Goal: Task Accomplishment & Management: Manage account settings

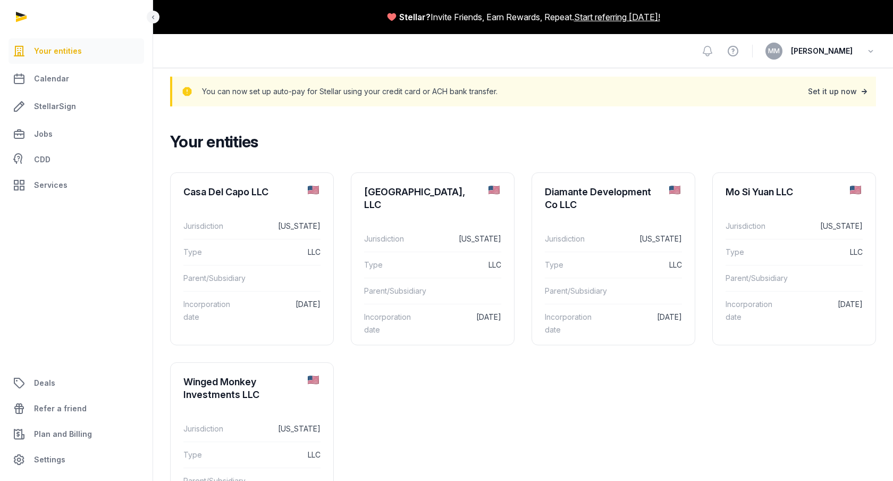
click at [833, 94] on div "Set it up now" at bounding box center [839, 91] width 62 height 15
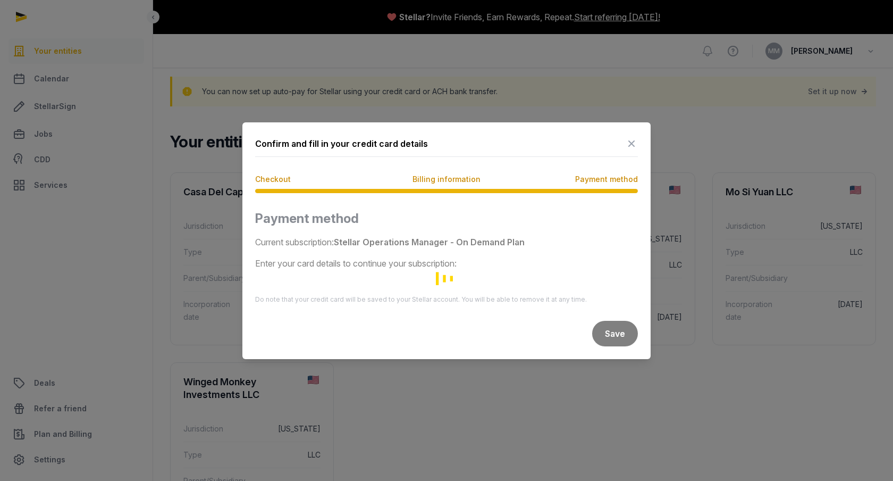
click at [390, 262] on div "Loading" at bounding box center [446, 278] width 383 height 136
click at [446, 275] on rect "Loading" at bounding box center [444, 277] width 3 height 5
click at [467, 283] on div "Loading" at bounding box center [446, 278] width 383 height 136
click at [602, 181] on span "Payment method" at bounding box center [606, 179] width 63 height 11
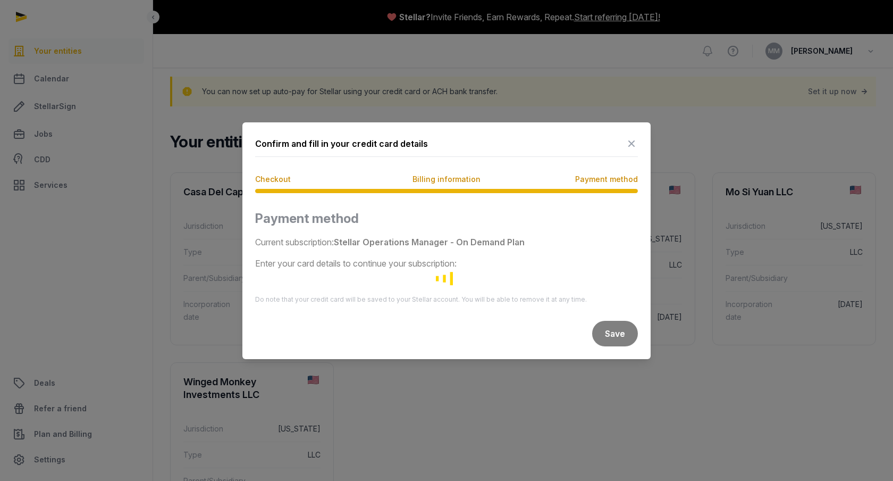
click at [591, 181] on span "Payment method" at bounding box center [606, 179] width 63 height 11
click at [440, 179] on span "Billing information" at bounding box center [447, 179] width 68 height 11
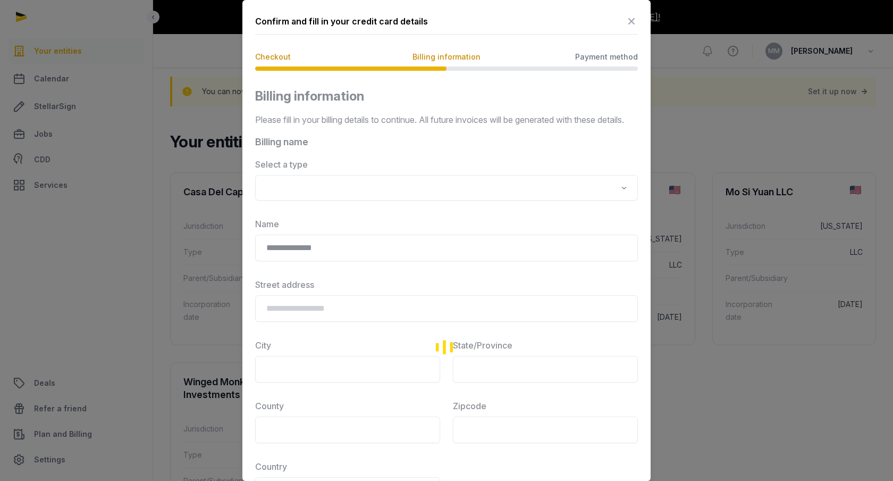
click at [310, 205] on div "Loading" at bounding box center [446, 347] width 383 height 518
click at [292, 201] on div "Loading" at bounding box center [446, 347] width 383 height 518
click at [624, 199] on div "Loading" at bounding box center [446, 347] width 383 height 518
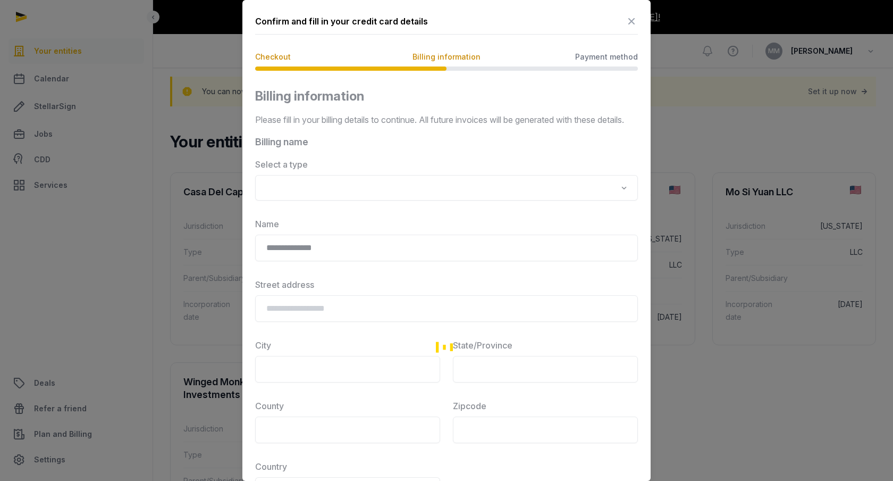
click at [624, 198] on div "Loading" at bounding box center [446, 347] width 383 height 518
click at [613, 204] on div "Loading" at bounding box center [446, 347] width 383 height 518
click at [591, 204] on div "Loading" at bounding box center [446, 347] width 383 height 518
click at [426, 207] on div "Loading" at bounding box center [446, 347] width 383 height 518
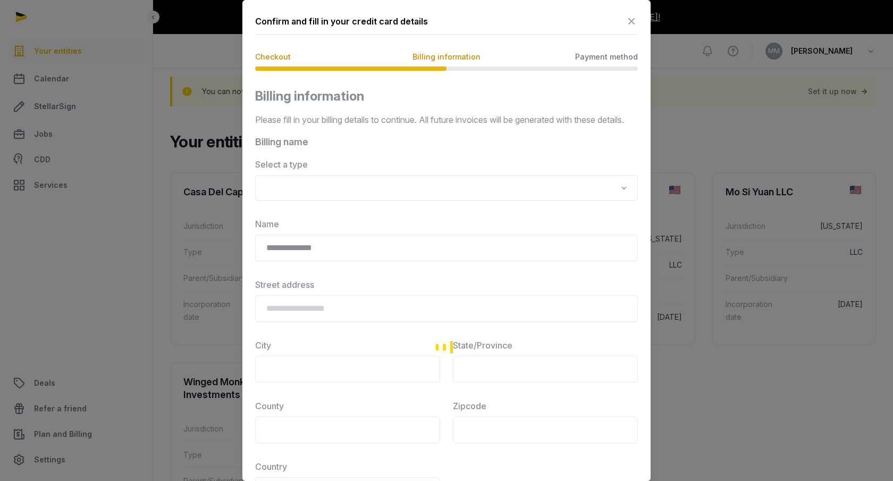
click at [430, 200] on div "Loading" at bounding box center [446, 347] width 383 height 518
click at [624, 201] on div "Loading" at bounding box center [446, 347] width 383 height 518
click at [448, 324] on div "Loading" at bounding box center [446, 347] width 383 height 518
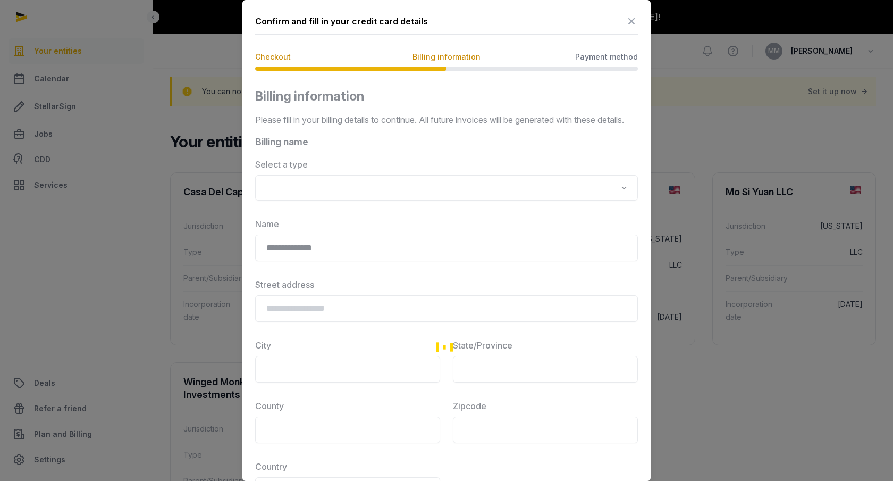
click at [631, 19] on icon at bounding box center [631, 21] width 13 height 17
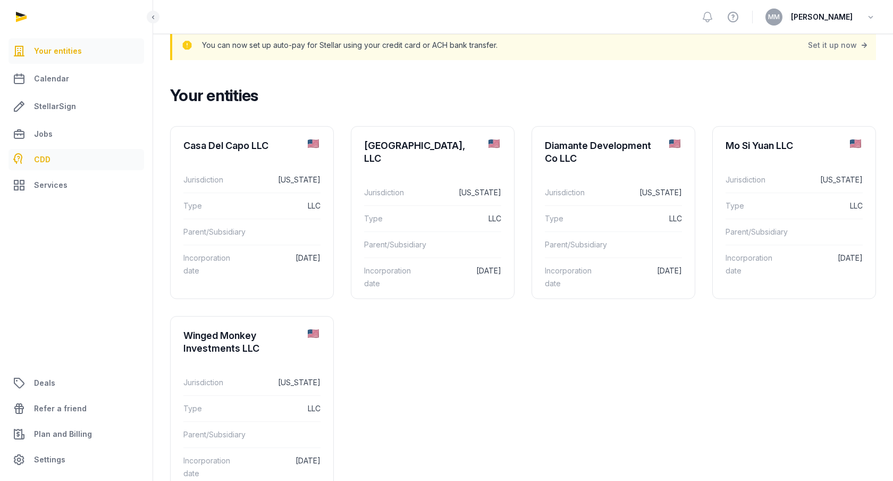
scroll to position [53, 0]
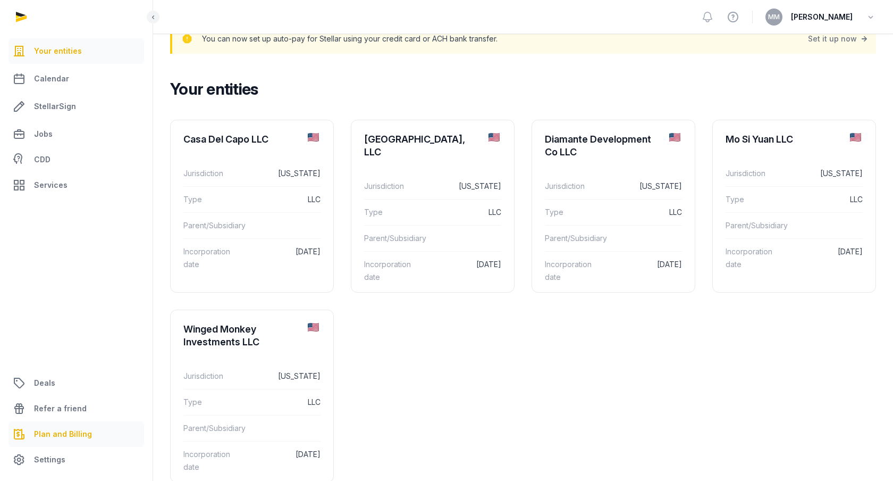
click at [66, 425] on link "Plan and Billing" at bounding box center [77, 434] width 136 height 26
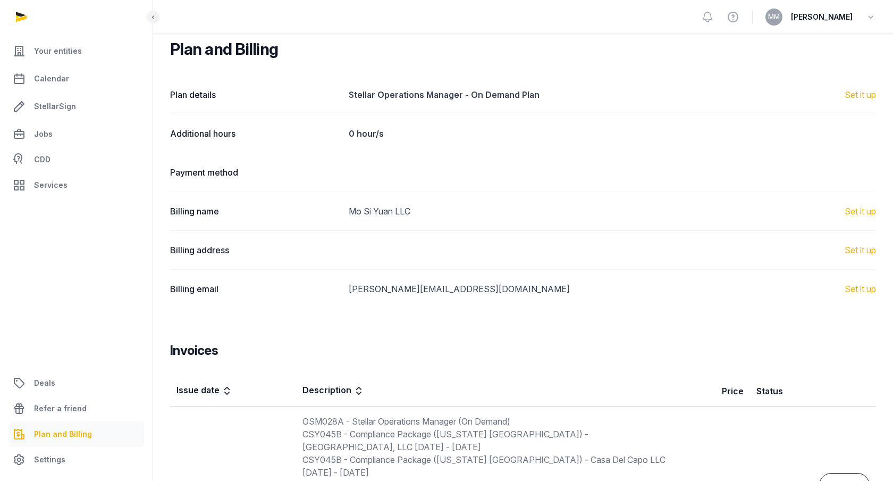
scroll to position [93, 0]
click at [863, 95] on div "Set it up" at bounding box center [860, 94] width 31 height 13
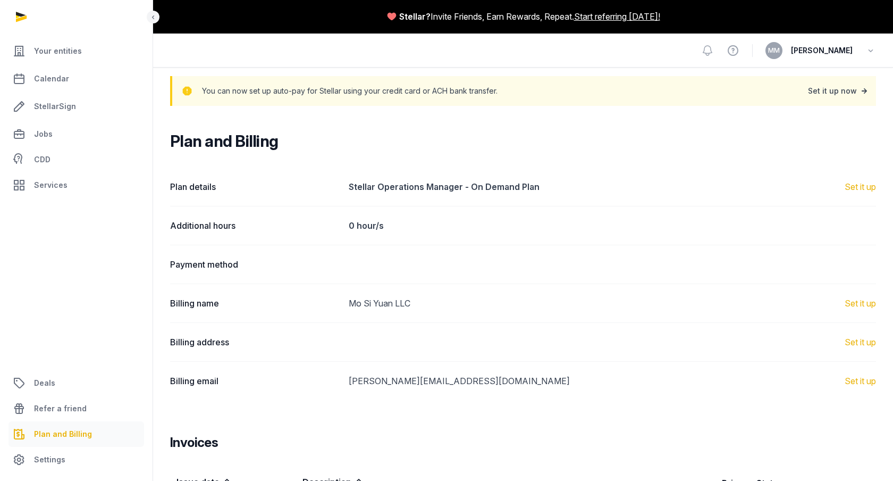
click at [826, 92] on div "Set it up now" at bounding box center [839, 90] width 62 height 15
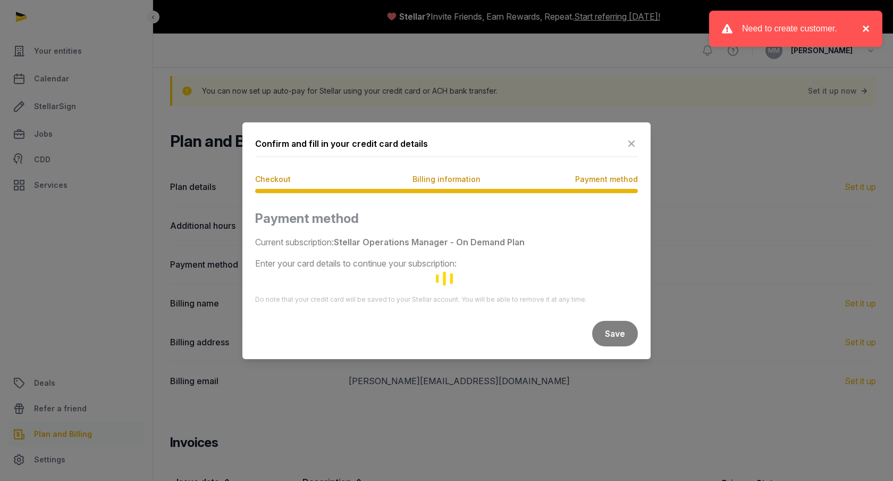
click at [868, 29] on button "×" at bounding box center [863, 28] width 13 height 13
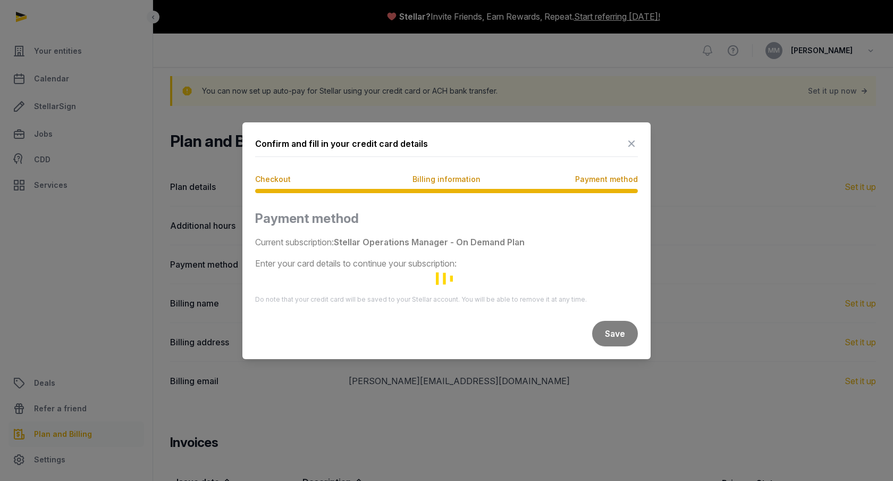
click at [443, 179] on span "Billing information" at bounding box center [447, 179] width 68 height 11
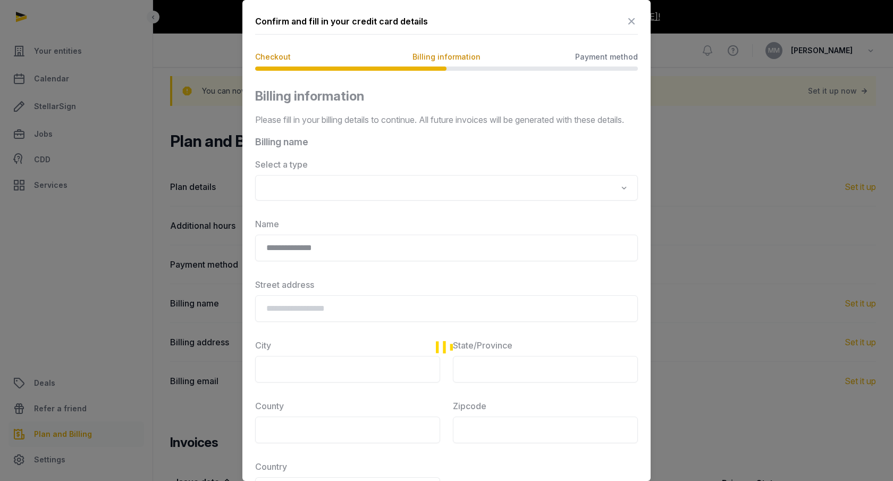
click at [348, 200] on div "Loading" at bounding box center [446, 347] width 383 height 518
click at [348, 201] on div "Loading" at bounding box center [446, 347] width 383 height 518
click at [632, 20] on icon at bounding box center [631, 21] width 13 height 17
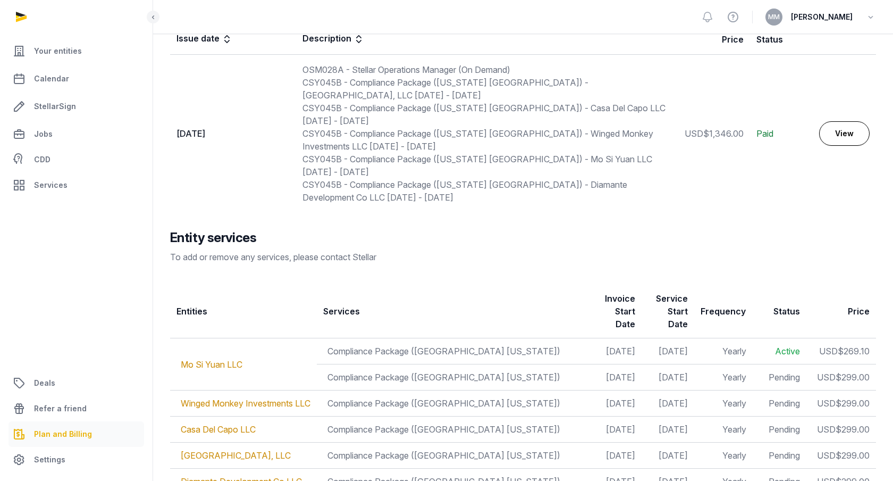
scroll to position [487, 0]
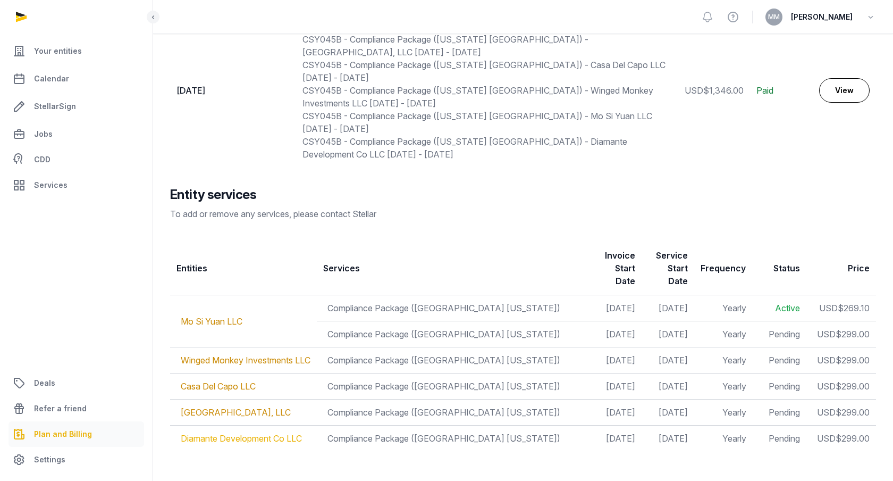
click at [287, 433] on link "Diamante Development Co LLC" at bounding box center [241, 438] width 121 height 11
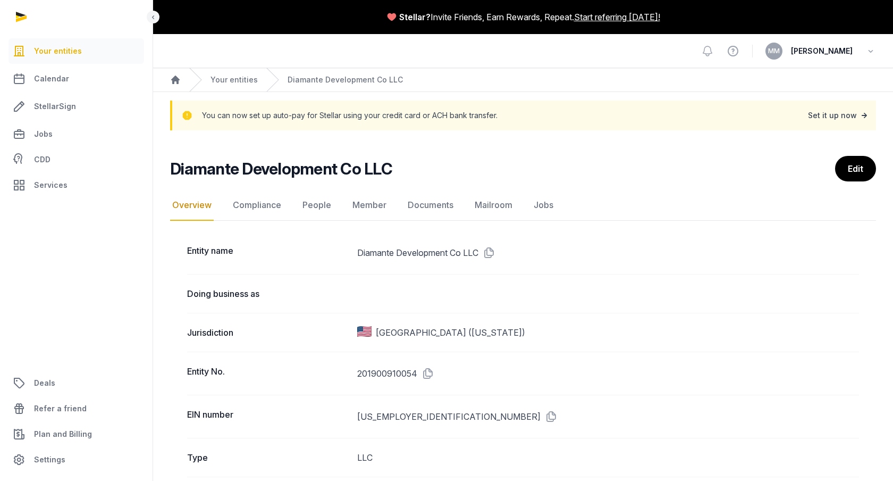
click at [828, 111] on div "Set it up now" at bounding box center [839, 115] width 62 height 15
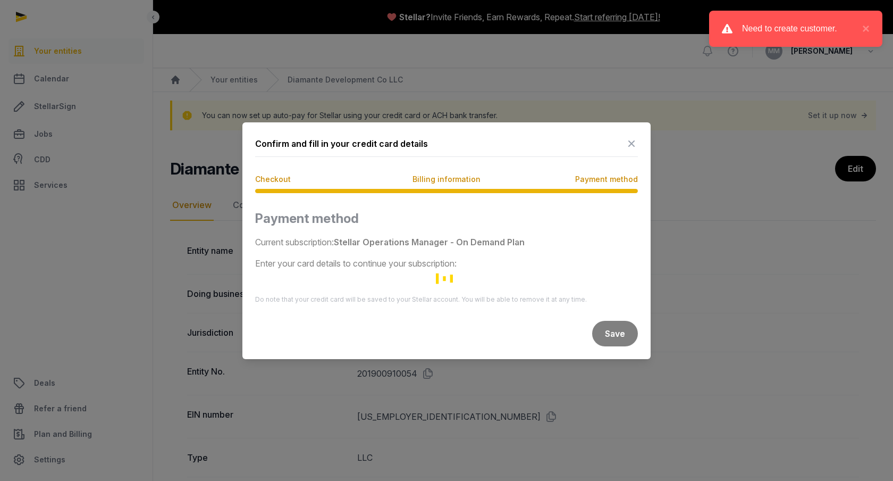
click at [458, 179] on span "Billing information" at bounding box center [447, 179] width 68 height 11
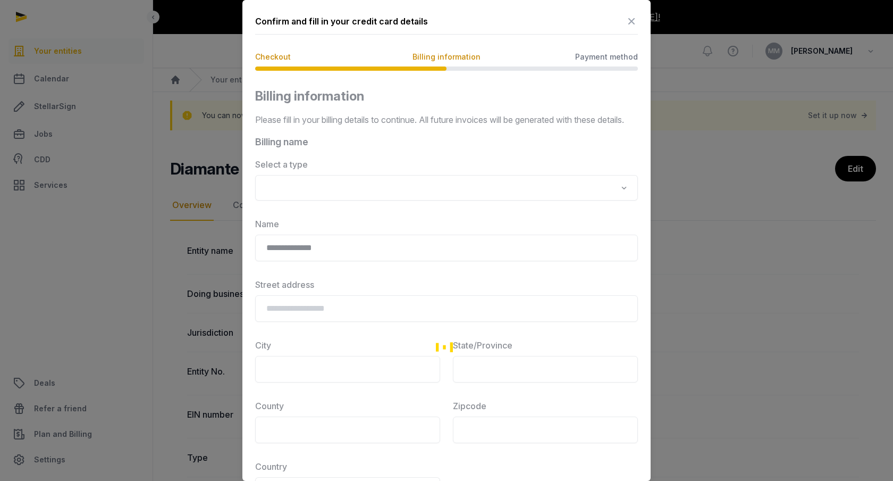
click at [418, 206] on div "Loading" at bounding box center [446, 347] width 383 height 518
drag, startPoint x: 410, startPoint y: 292, endPoint x: 410, endPoint y: 301, distance: 9.0
click at [410, 301] on div "Loading" at bounding box center [446, 347] width 383 height 518
click at [633, 20] on icon at bounding box center [631, 21] width 13 height 17
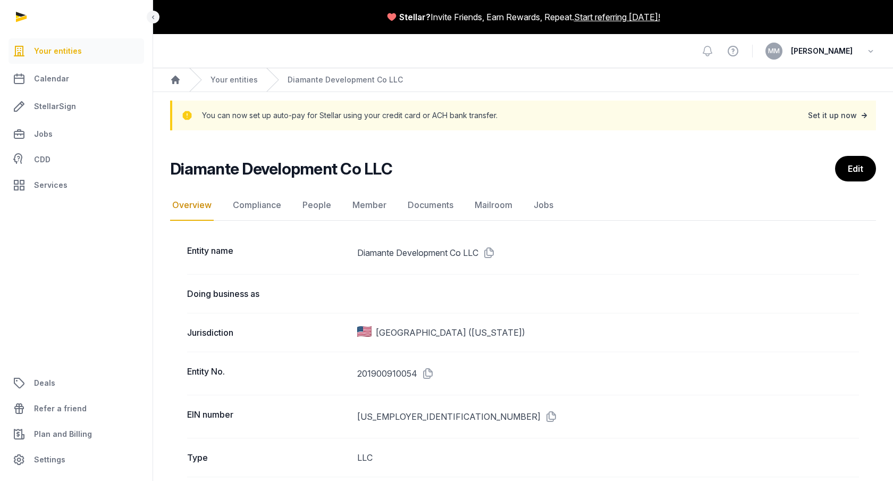
click at [868, 111] on icon at bounding box center [864, 115] width 11 height 15
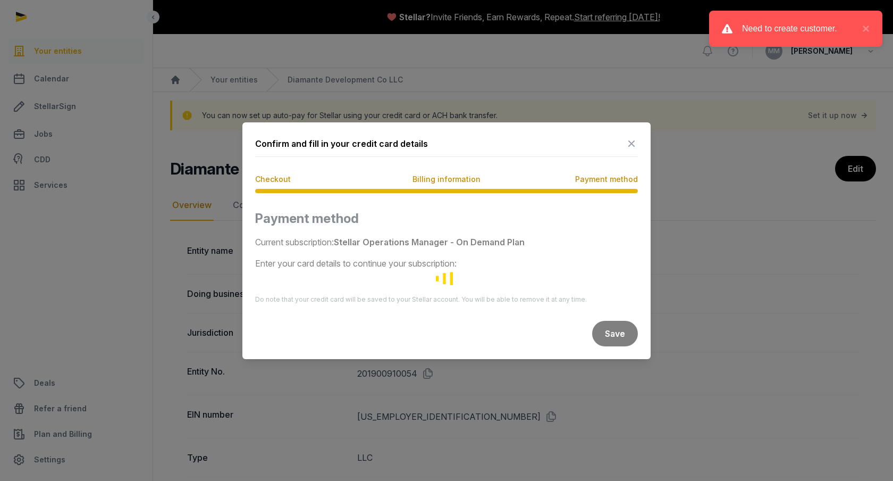
click at [811, 23] on div "Need to create customer." at bounding box center [799, 28] width 115 height 13
click at [870, 30] on div "Need to create customer. ×" at bounding box center [795, 29] width 173 height 36
click at [614, 331] on div "Loading" at bounding box center [446, 278] width 383 height 136
click at [596, 346] on div "Loading" at bounding box center [446, 278] width 383 height 136
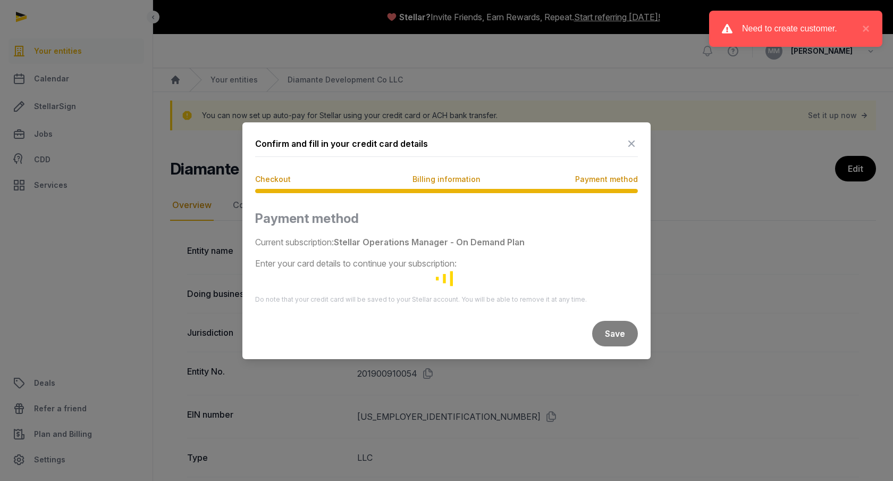
click at [631, 149] on icon at bounding box center [631, 143] width 13 height 17
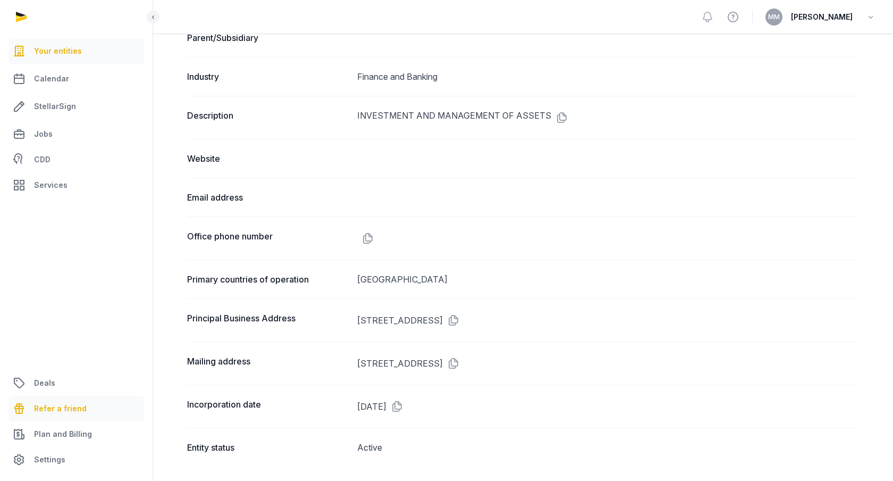
scroll to position [504, 0]
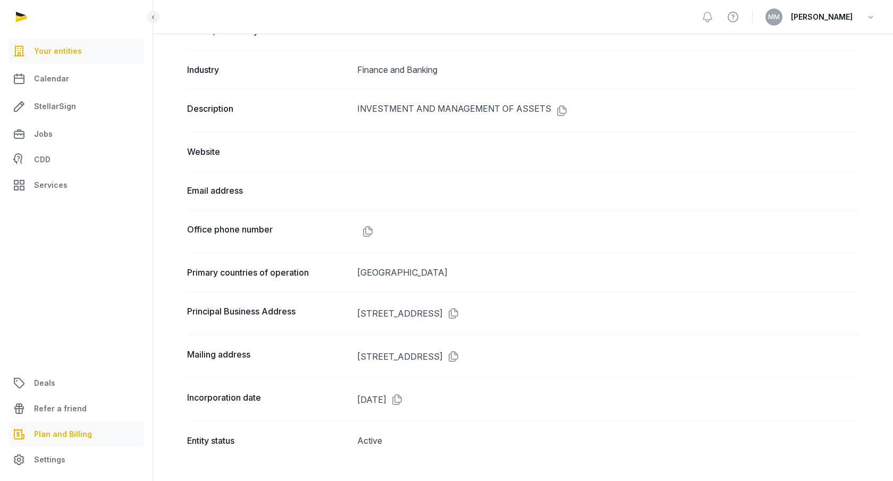
click at [58, 435] on span "Plan and Billing" at bounding box center [63, 433] width 58 height 13
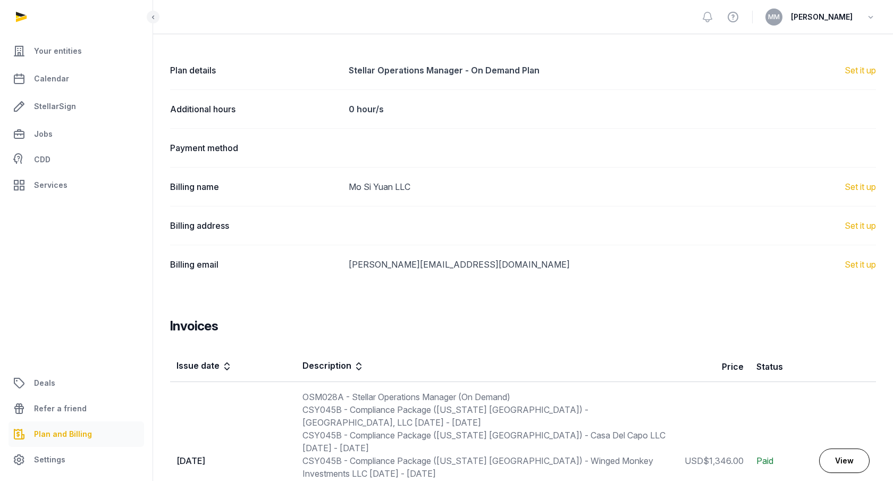
scroll to position [21, 0]
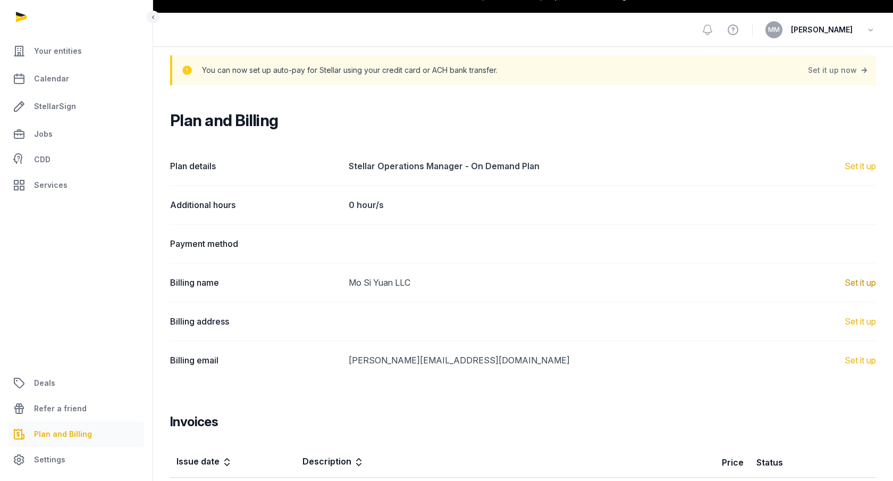
click at [847, 281] on link "Set it up" at bounding box center [860, 282] width 31 height 13
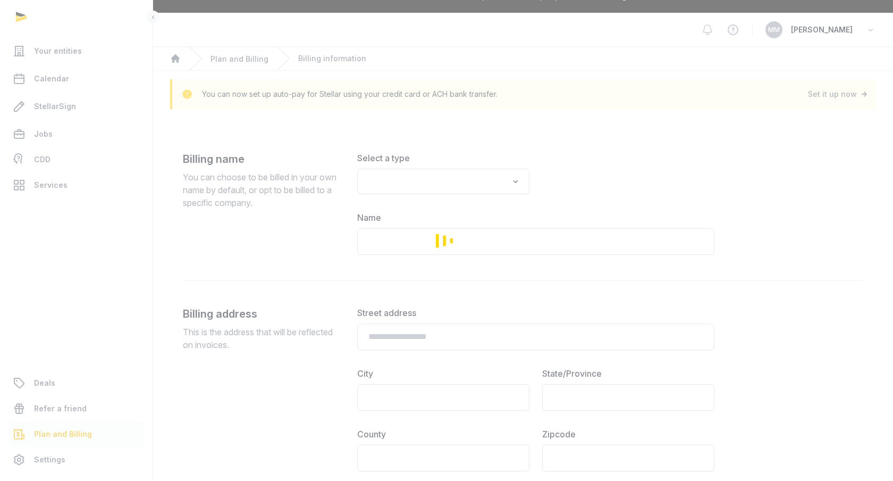
type input "**********"
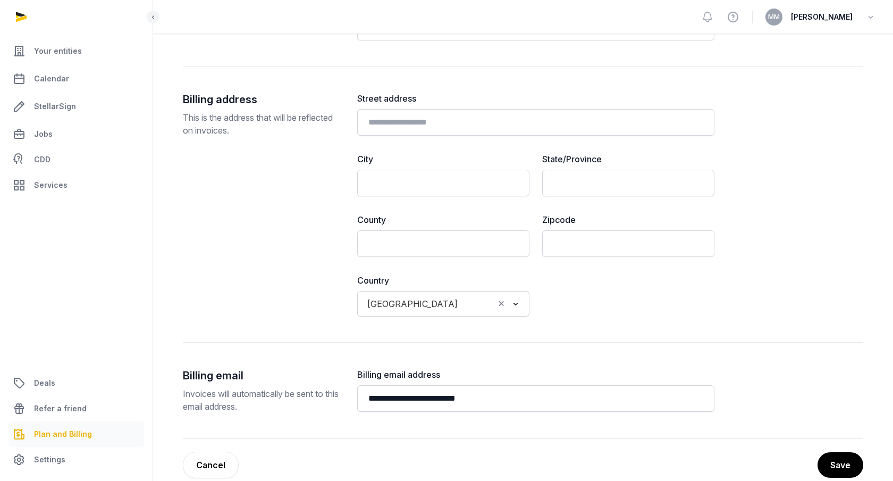
scroll to position [254, 0]
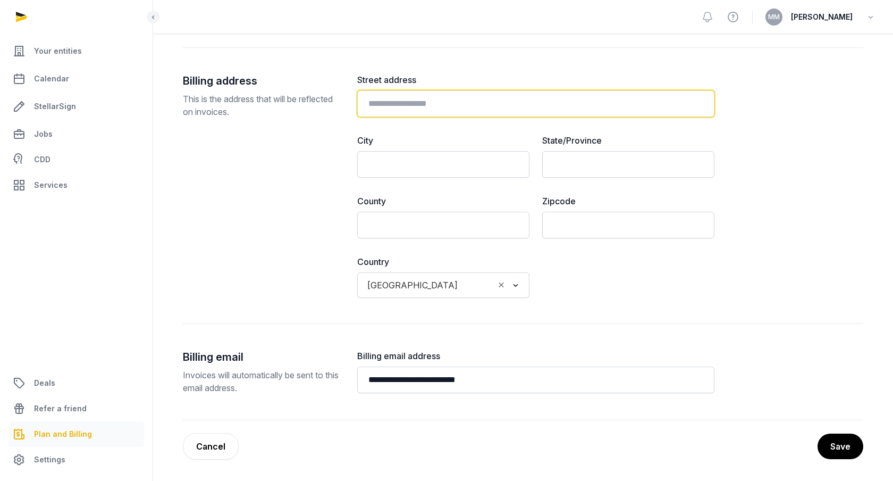
click at [424, 100] on input "text" at bounding box center [535, 103] width 357 height 27
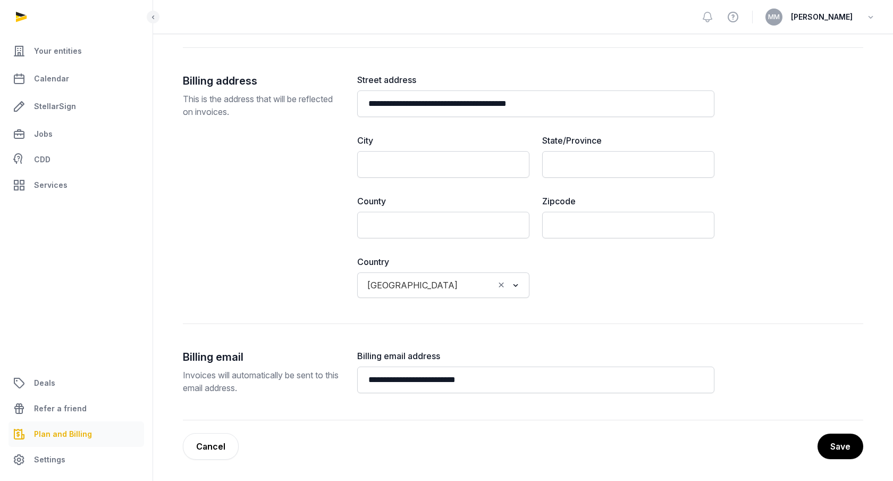
type input "**********"
type input "*****"
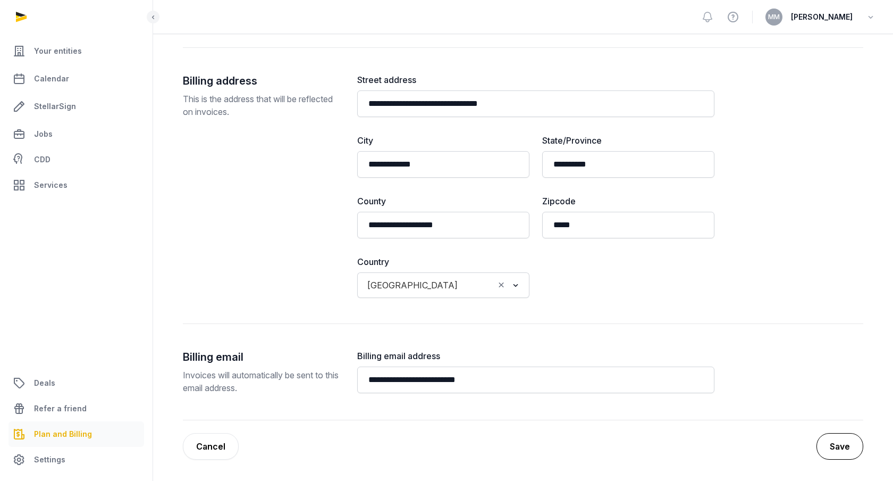
click at [837, 443] on button "Save" at bounding box center [840, 446] width 47 height 27
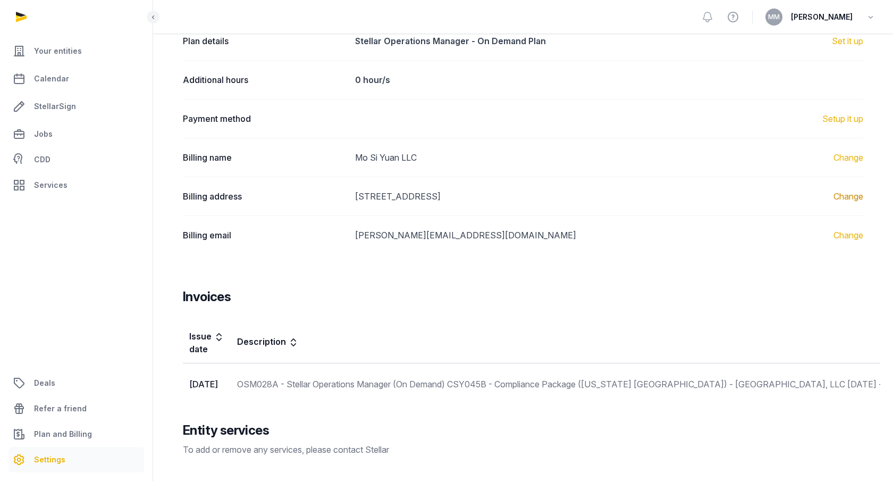
click at [847, 197] on link "Change" at bounding box center [849, 196] width 30 height 13
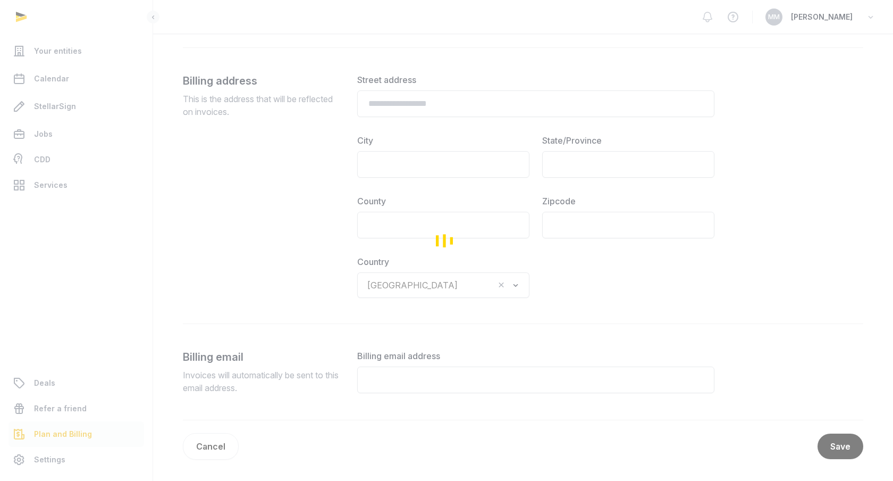
type input "**********"
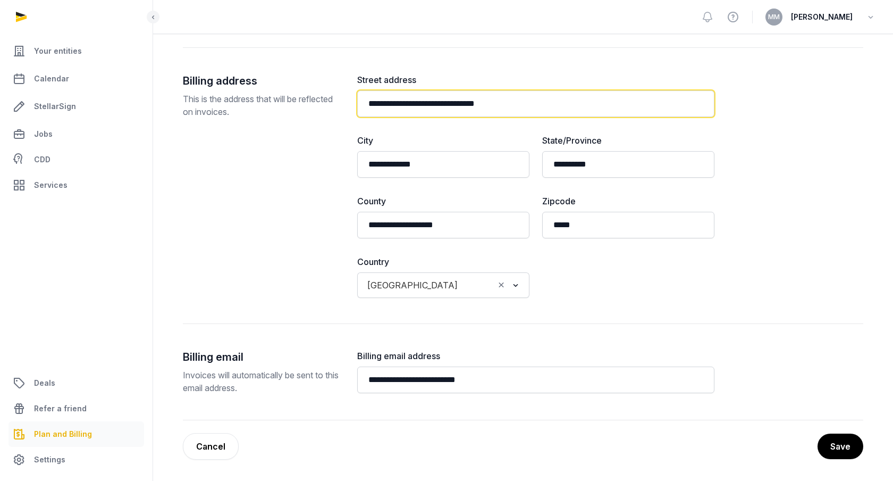
click at [473, 104] on input "**********" at bounding box center [535, 103] width 357 height 27
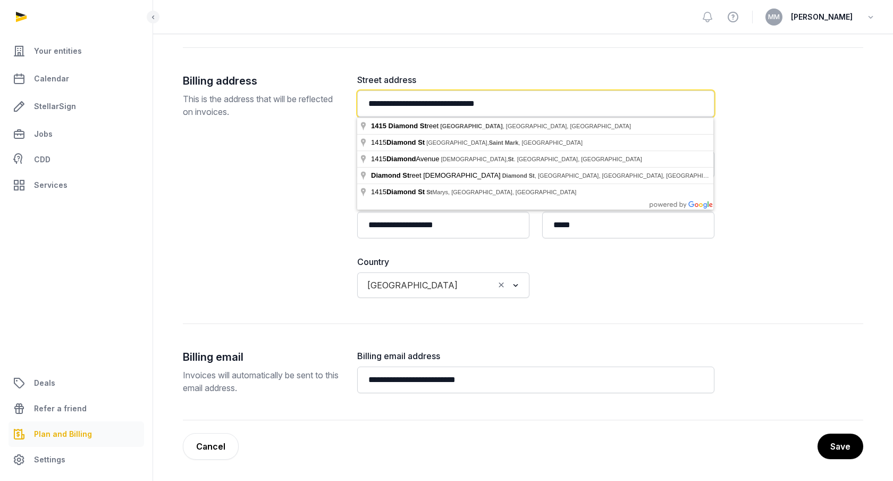
drag, startPoint x: 531, startPoint y: 104, endPoint x: 439, endPoint y: 103, distance: 92.0
click at [439, 103] on input "**********" at bounding box center [535, 103] width 357 height 27
drag, startPoint x: 519, startPoint y: 104, endPoint x: 352, endPoint y: 94, distance: 167.7
click at [352, 94] on div "**********" at bounding box center [523, 198] width 680 height 250
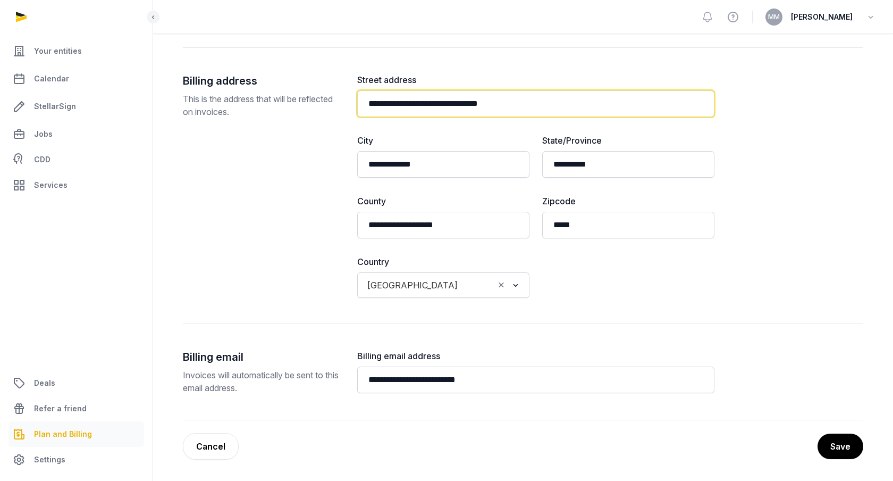
click at [448, 105] on input "**********" at bounding box center [535, 103] width 357 height 27
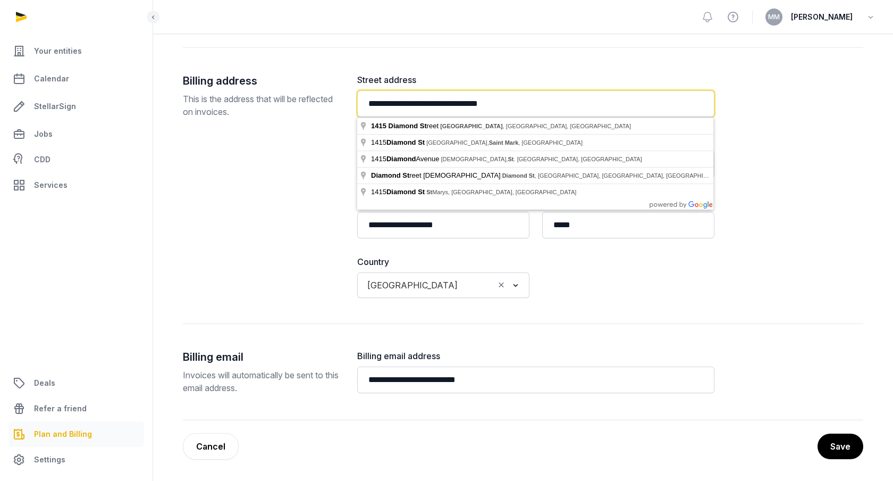
click at [448, 105] on input "**********" at bounding box center [535, 103] width 357 height 27
click at [507, 105] on input "**********" at bounding box center [535, 103] width 357 height 27
type input "**********"
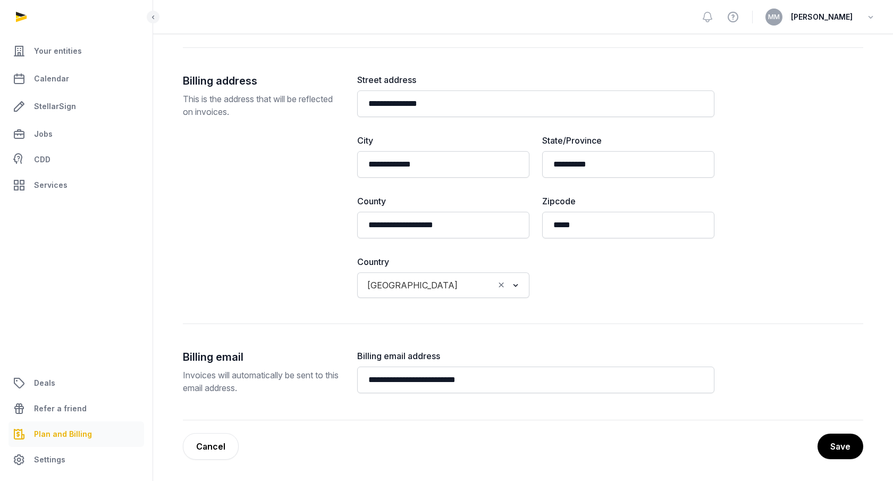
click at [578, 49] on div "**********" at bounding box center [523, 169] width 680 height 501
click at [833, 449] on button "Save" at bounding box center [840, 446] width 47 height 27
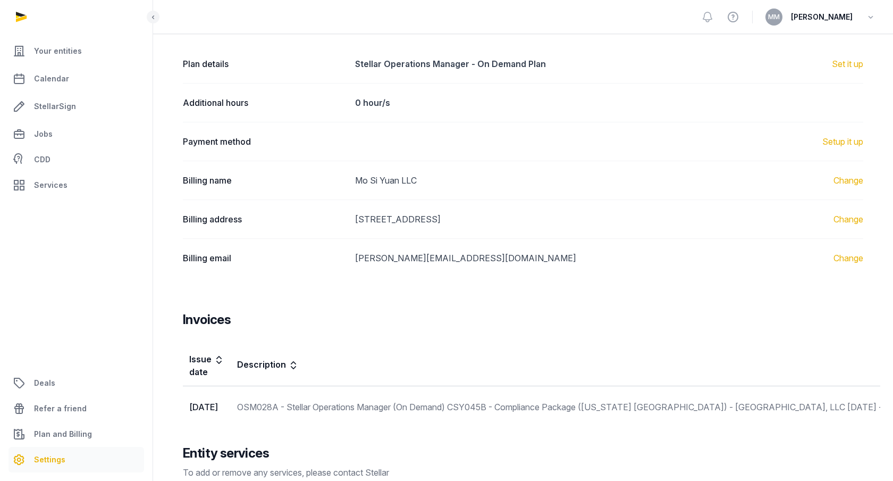
scroll to position [196, 0]
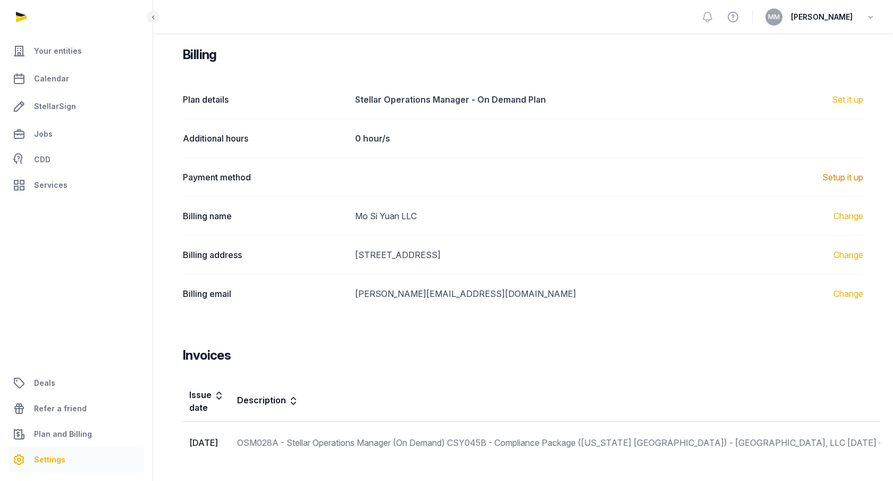
click at [843, 176] on link "Setup it up" at bounding box center [842, 177] width 41 height 13
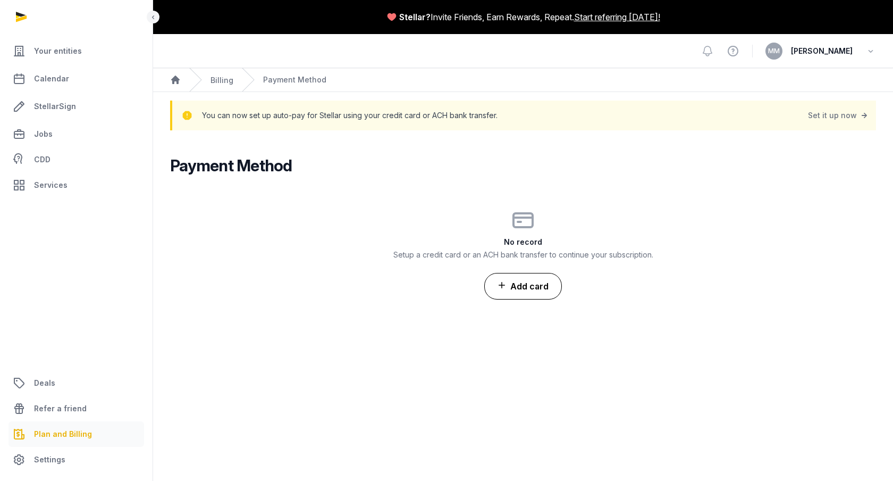
click at [531, 286] on button "Add card" at bounding box center [523, 286] width 78 height 27
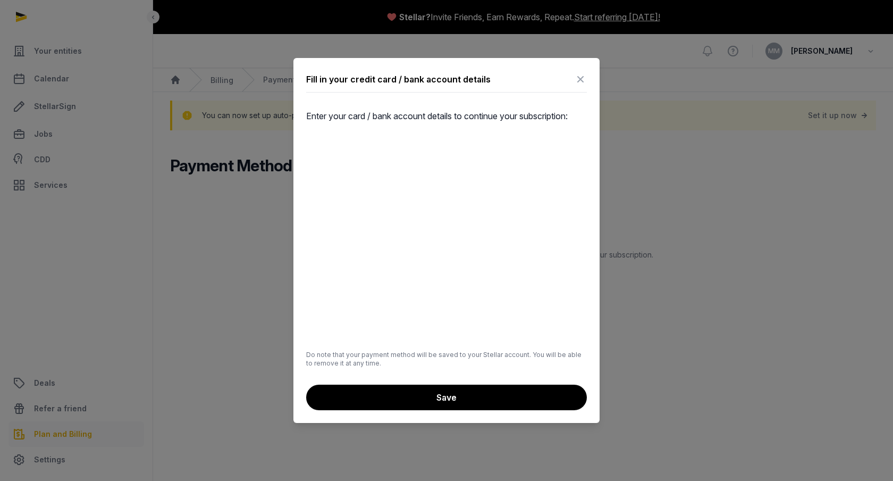
click at [582, 77] on icon at bounding box center [580, 79] width 13 height 17
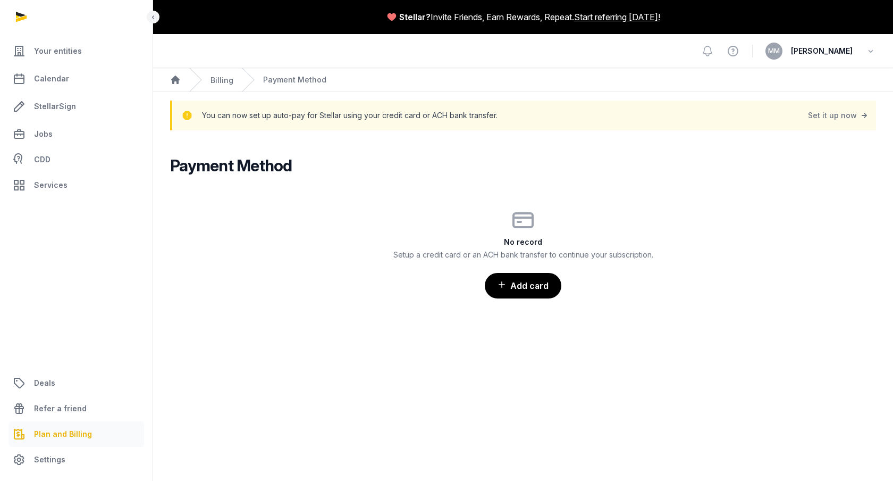
click at [320, 85] on div "Payment Method" at bounding box center [284, 79] width 85 height 23
click at [308, 80] on div "Payment Method" at bounding box center [294, 79] width 63 height 11
click at [228, 82] on link "Billing" at bounding box center [222, 79] width 23 height 9
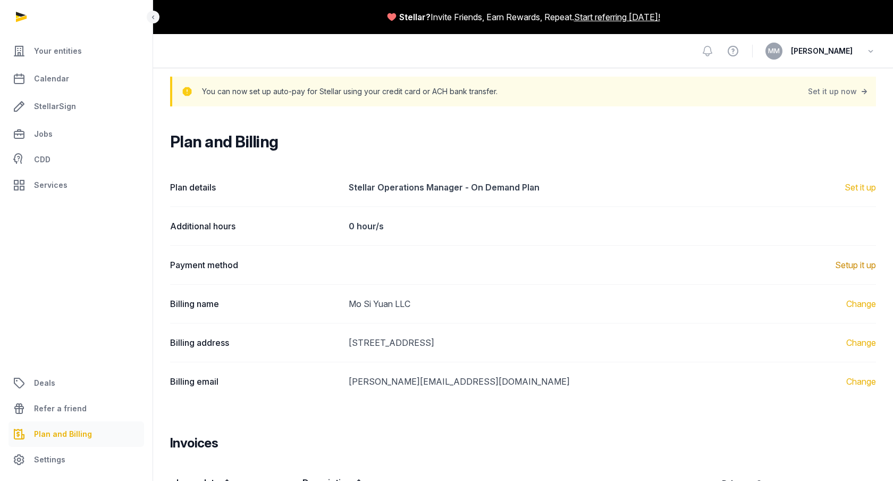
click at [847, 264] on link "Setup it up" at bounding box center [855, 264] width 41 height 13
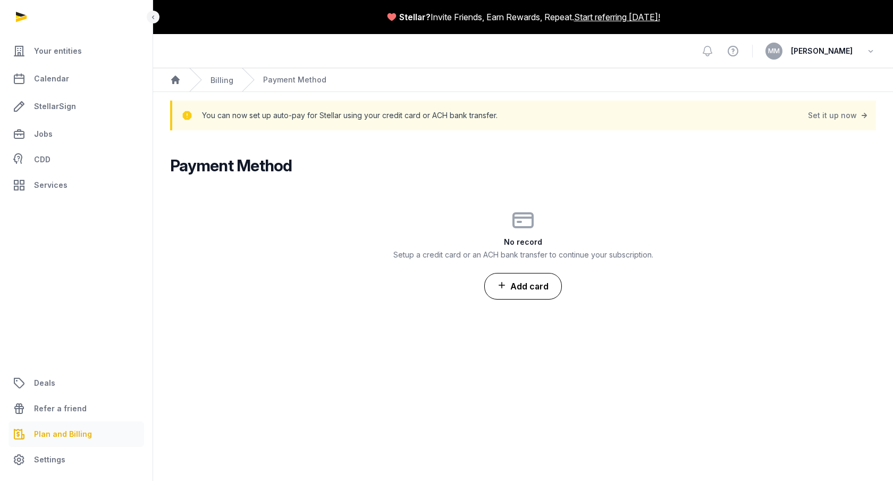
click at [530, 289] on button "Add card" at bounding box center [523, 286] width 78 height 27
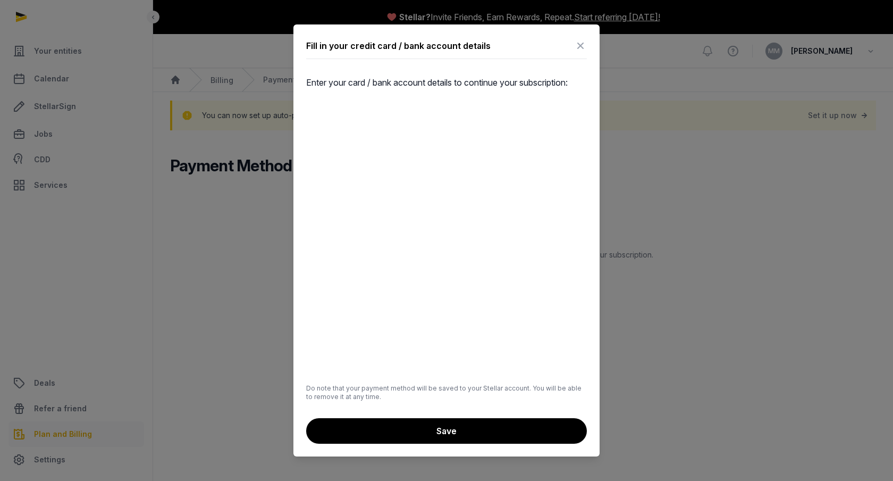
click at [582, 45] on icon at bounding box center [580, 45] width 13 height 17
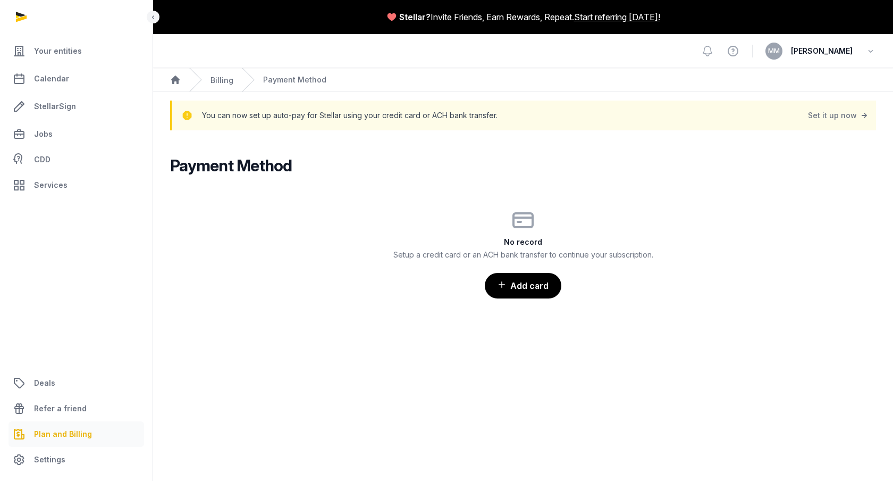
click at [865, 33] on thrush-future at bounding box center [446, 240] width 893 height 481
click at [845, 113] on div "Set it up now" at bounding box center [839, 115] width 62 height 15
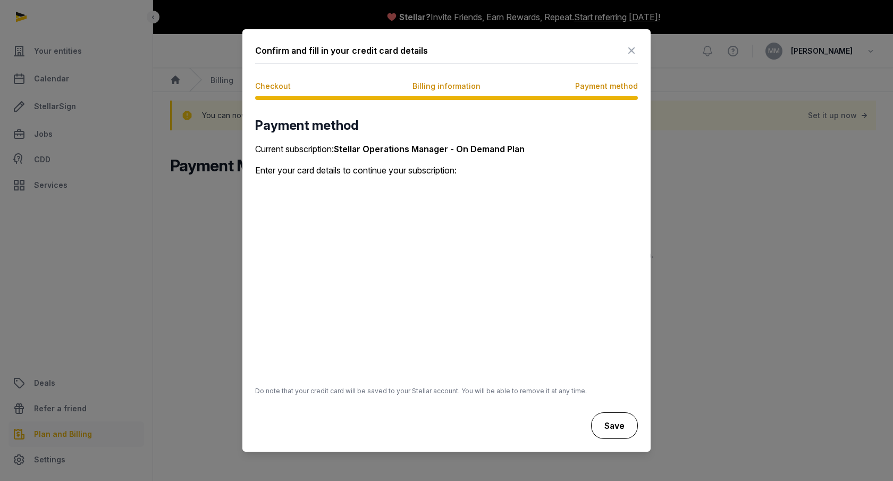
click at [625, 427] on button "Save" at bounding box center [614, 425] width 47 height 27
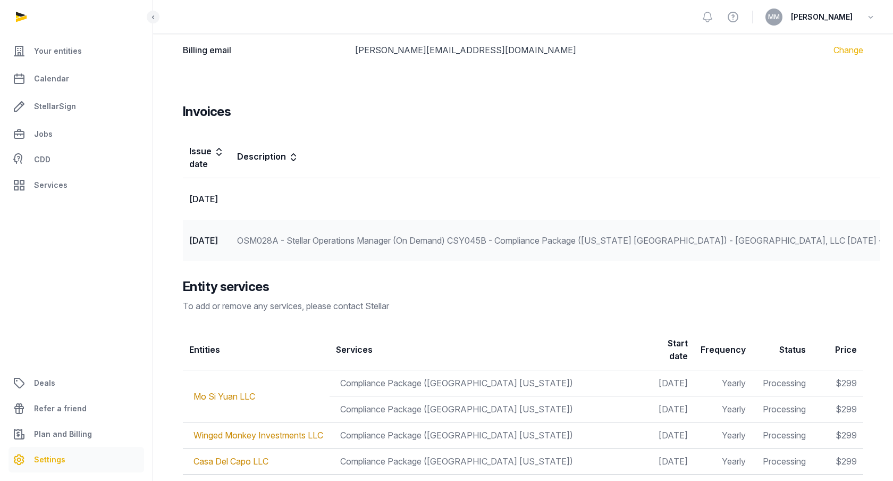
scroll to position [501, 0]
